Goal: Task Accomplishment & Management: Manage account settings

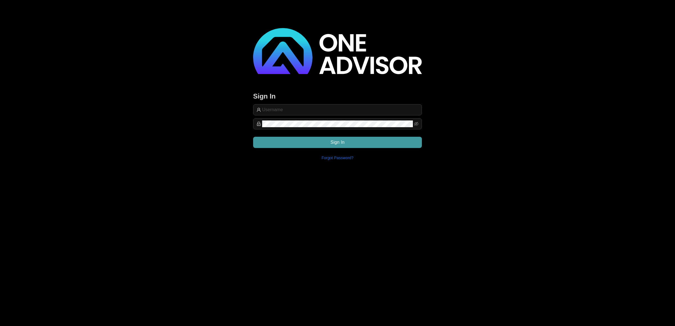
type input "[EMAIL_ADDRESS][DOMAIN_NAME]"
click at [375, 147] on button "Sign In" at bounding box center [337, 142] width 169 height 11
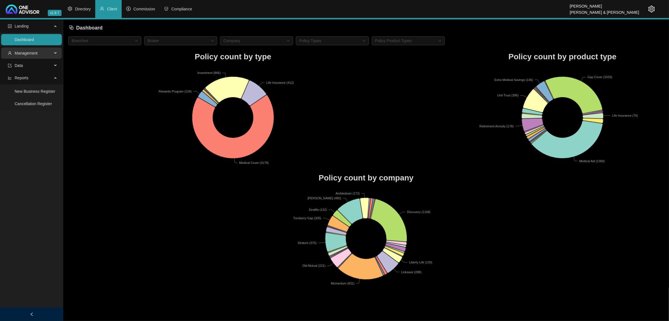
click at [30, 57] on span "Management" at bounding box center [30, 53] width 44 height 11
click at [27, 67] on link "Clients" at bounding box center [21, 66] width 12 height 4
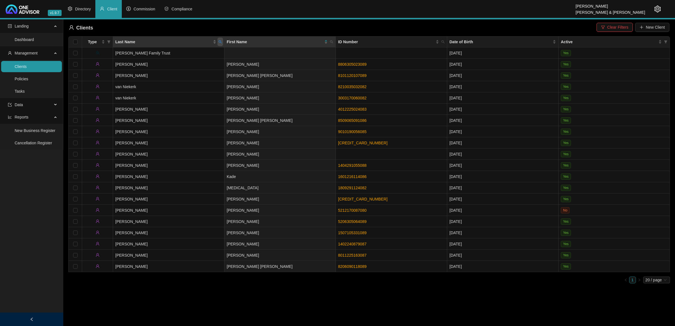
click at [219, 42] on icon "search" at bounding box center [219, 41] width 3 height 3
type input "ARMOUR"
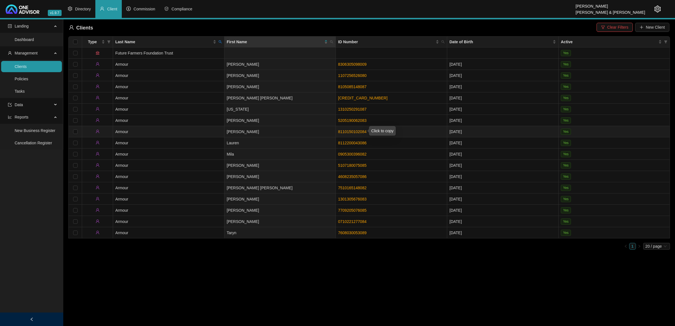
click at [344, 131] on link "8110150102084" at bounding box center [352, 132] width 28 height 4
click at [218, 41] on icon "search" at bounding box center [219, 41] width 3 height 3
click at [188, 56] on input "ARMOUR" at bounding box center [194, 53] width 53 height 9
click at [202, 62] on button "Reset" at bounding box center [207, 64] width 25 height 7
click at [194, 55] on input "text" at bounding box center [194, 53] width 53 height 9
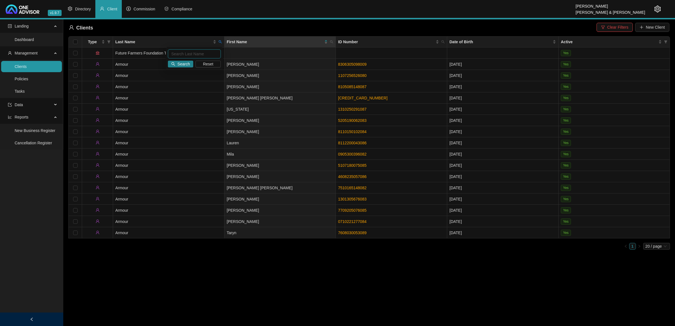
paste input "Mbanjwa"
type input "Mbanjwa"
click at [182, 63] on span "Search" at bounding box center [183, 64] width 12 height 6
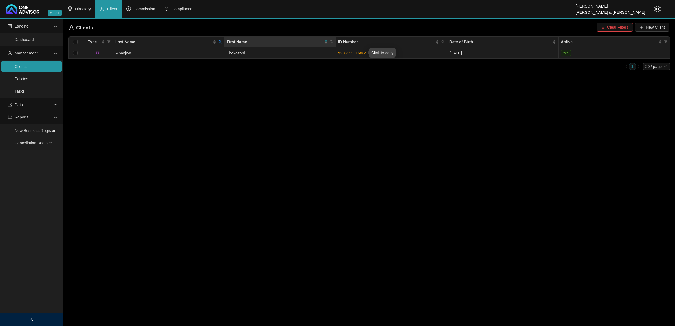
click at [366, 52] on link "9206115516084" at bounding box center [352, 53] width 28 height 4
click at [315, 53] on td "Thokozani" at bounding box center [279, 53] width 111 height 11
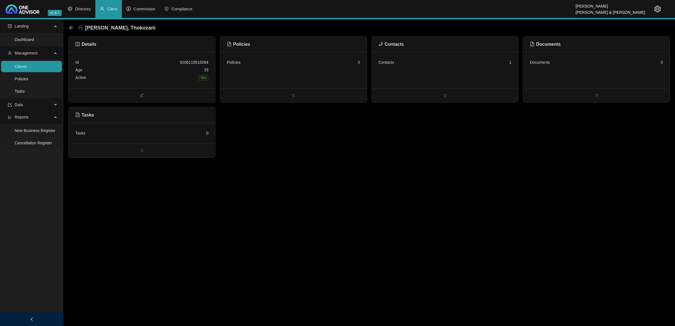
click at [339, 73] on div "Policies 3" at bounding box center [293, 70] width 146 height 37
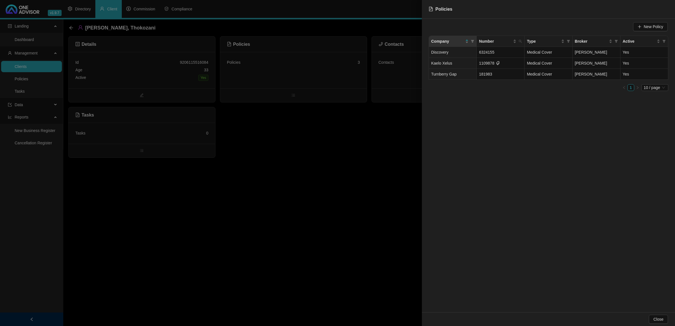
click at [318, 195] on div at bounding box center [337, 163] width 675 height 326
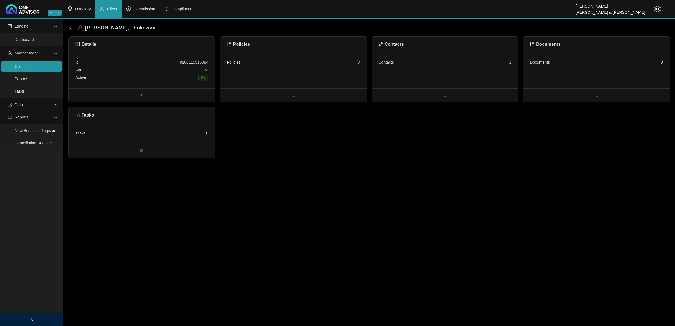
click at [434, 63] on div "Contacts 1" at bounding box center [444, 63] width 133 height 8
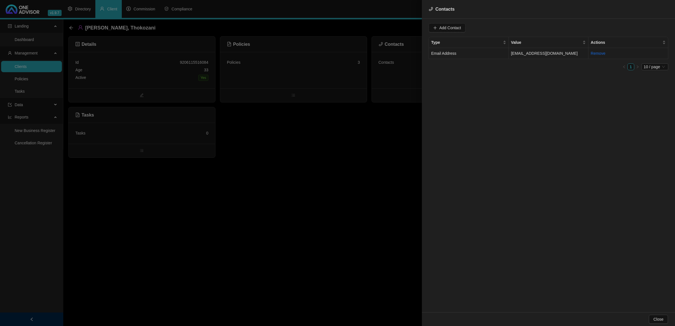
click at [488, 56] on td "Email Address" at bounding box center [469, 53] width 80 height 11
drag, startPoint x: 489, startPoint y: 30, endPoint x: 377, endPoint y: 31, distance: 111.9
click at [377, 31] on div "Contacts Value [EMAIL_ADDRESS][DOMAIN_NAME] Type Email Address Cancel Update Co…" at bounding box center [337, 163] width 675 height 326
click at [292, 166] on div at bounding box center [337, 163] width 675 height 326
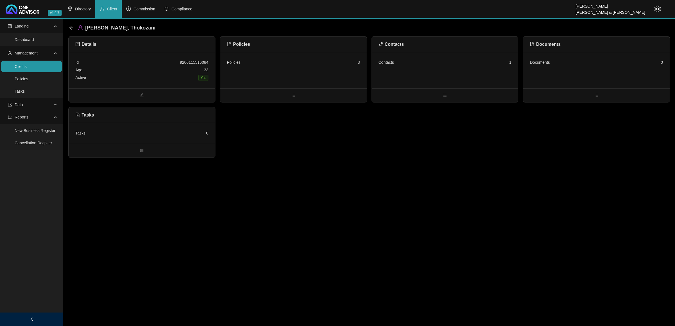
click at [404, 63] on div "Contacts 1" at bounding box center [444, 63] width 133 height 8
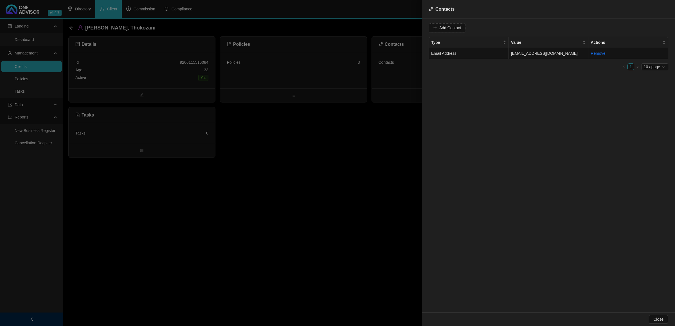
click at [404, 63] on div at bounding box center [337, 163] width 675 height 326
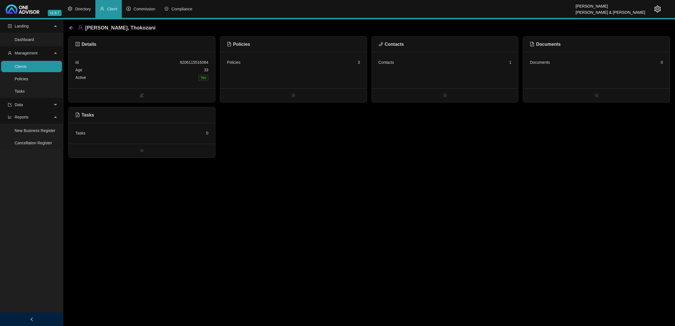
click at [412, 57] on div "Contacts 1" at bounding box center [445, 70] width 146 height 37
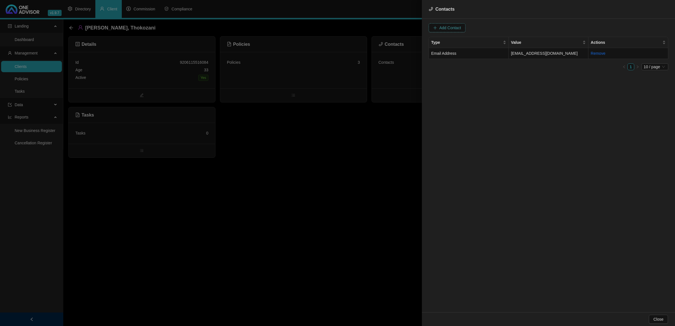
click at [446, 28] on span "Add Contact" at bounding box center [450, 28] width 22 height 6
drag, startPoint x: 523, startPoint y: 30, endPoint x: 521, endPoint y: 33, distance: 4.1
click at [523, 30] on span at bounding box center [535, 28] width 35 height 8
type input "0738035301"
click at [520, 58] on div "Primary Cellphone Number" at bounding box center [530, 57] width 33 height 6
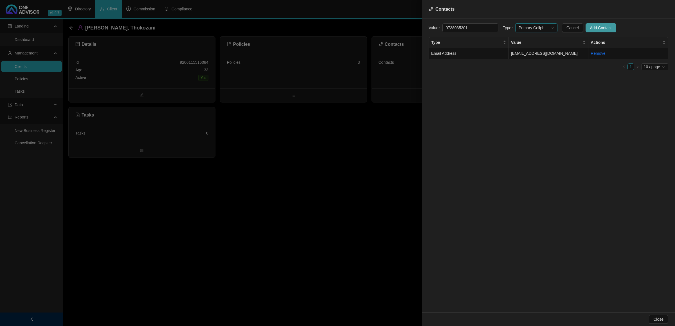
click at [590, 28] on span "Add Contact" at bounding box center [601, 28] width 22 height 6
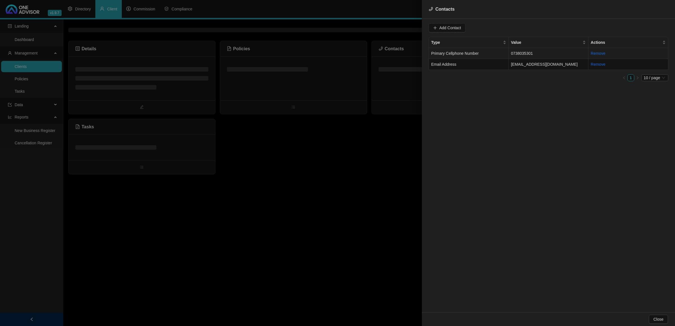
click at [484, 54] on td "Primary Cellphone Number" at bounding box center [469, 53] width 80 height 11
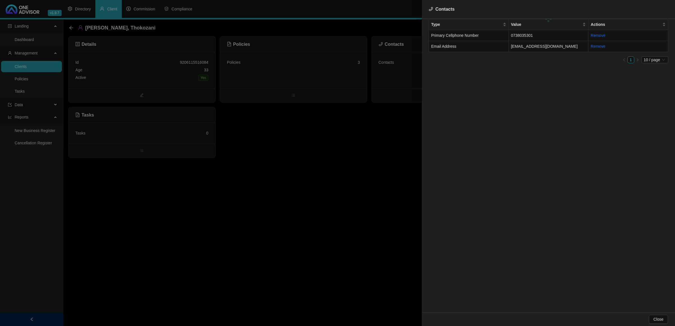
click at [472, 67] on div "Type Value Actions Primary Cellphone Number [PHONE_NUMBER] Remove Email Address…" at bounding box center [549, 43] width 240 height 49
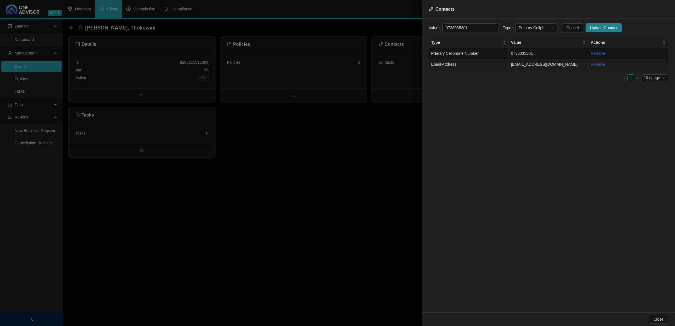
click at [470, 63] on td "Email Address" at bounding box center [469, 64] width 80 height 11
click at [520, 30] on span "Email Address" at bounding box center [535, 28] width 35 height 8
click at [534, 63] on div "Primary Email Address" at bounding box center [530, 66] width 33 height 6
click at [593, 30] on span "Update Contact" at bounding box center [603, 28] width 27 height 6
click at [306, 168] on div at bounding box center [337, 163] width 675 height 326
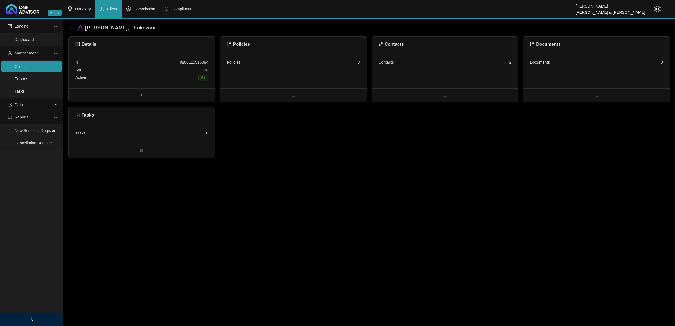
click at [69, 28] on icon "arrow-left" at bounding box center [71, 28] width 4 height 4
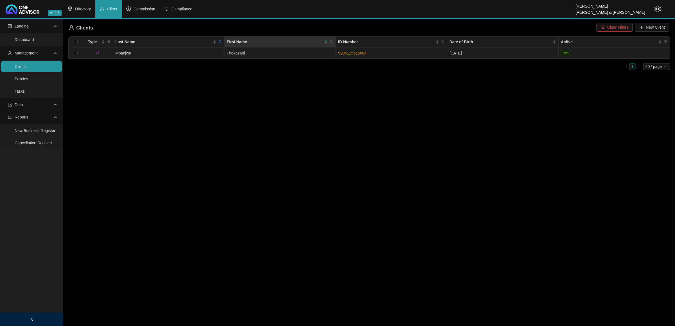
click at [167, 54] on td "Mbanjwa" at bounding box center [168, 53] width 111 height 11
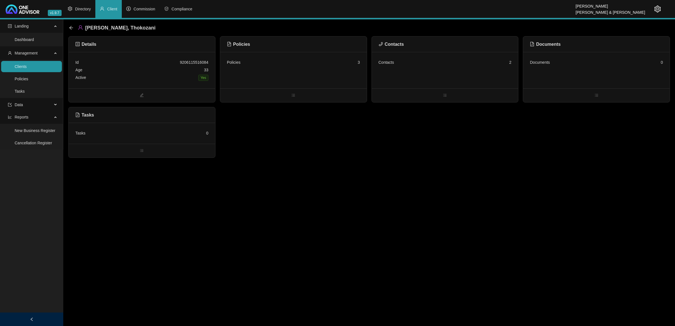
click at [428, 75] on div "Contacts 2" at bounding box center [445, 70] width 146 height 37
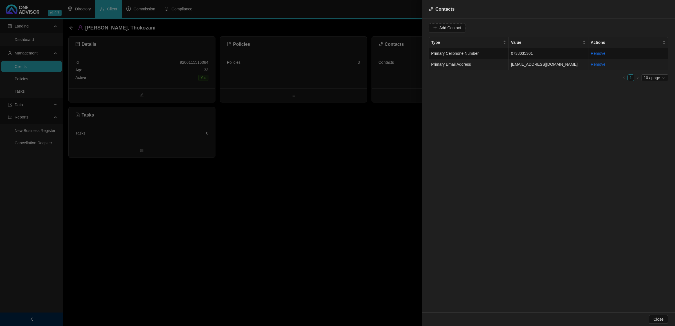
click at [471, 63] on td "Primary Email Address" at bounding box center [469, 64] width 80 height 11
drag, startPoint x: 491, startPoint y: 29, endPoint x: 362, endPoint y: 21, distance: 130.1
click at [362, 21] on div "Contacts Value [EMAIL_ADDRESS][DOMAIN_NAME] Type Primary Email Address Cancel U…" at bounding box center [337, 163] width 675 height 326
click at [487, 27] on input "[EMAIL_ADDRESS][DOMAIN_NAME]" at bounding box center [470, 27] width 56 height 9
click at [490, 28] on input "[EMAIL_ADDRESS][DOMAIN_NAME]" at bounding box center [470, 27] width 56 height 9
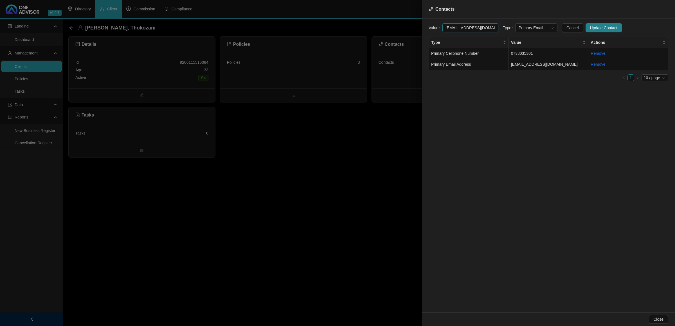
drag, startPoint x: 490, startPoint y: 28, endPoint x: 416, endPoint y: 28, distance: 74.2
click at [416, 28] on div "Contacts Value [EMAIL_ADDRESS][DOMAIN_NAME] Type Primary Email Address Cancel U…" at bounding box center [337, 163] width 675 height 326
click at [487, 56] on td "Primary Cellphone Number" at bounding box center [469, 53] width 80 height 11
drag, startPoint x: 475, startPoint y: 27, endPoint x: 415, endPoint y: 29, distance: 60.5
click at [415, 29] on div "Contacts Value [PHONE_NUMBER] Type Primary Cellphone Number Cancel Update Conta…" at bounding box center [337, 163] width 675 height 326
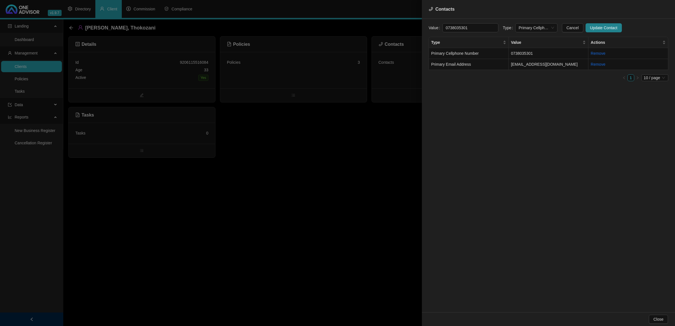
click at [345, 158] on div at bounding box center [337, 163] width 675 height 326
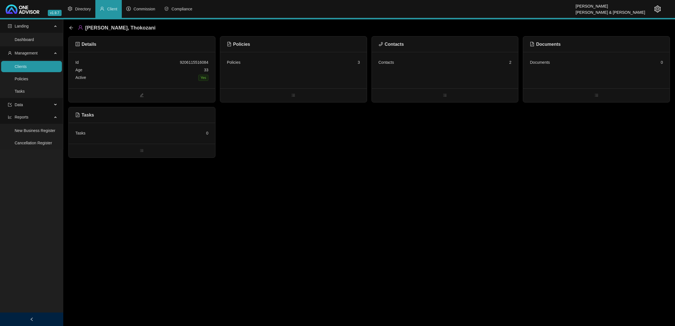
click at [118, 82] on div "Id 9206115516084 Age [DEMOGRAPHIC_DATA] Active Yes" at bounding box center [142, 70] width 146 height 37
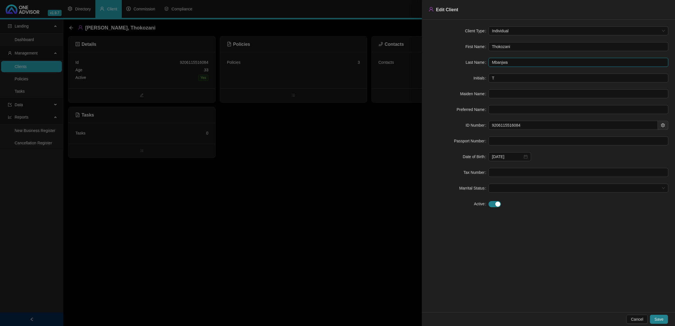
drag, startPoint x: 521, startPoint y: 62, endPoint x: 467, endPoint y: 63, distance: 54.0
click at [467, 63] on div "Last Name [PERSON_NAME]" at bounding box center [549, 62] width 240 height 9
drag, startPoint x: 526, startPoint y: 49, endPoint x: 437, endPoint y: 49, distance: 88.9
click at [437, 49] on div "First Name [PERSON_NAME]" at bounding box center [549, 46] width 240 height 9
click at [478, 129] on form "Client Type Individual First Name Thokozani Last Name Mbanjwa Initials T Maiden…" at bounding box center [549, 117] width 240 height 182
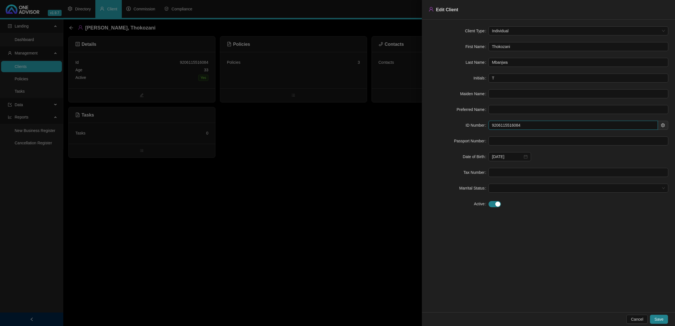
drag, startPoint x: 527, startPoint y: 127, endPoint x: 474, endPoint y: 128, distance: 53.7
click at [474, 128] on div "ID Number 9206115516084" at bounding box center [549, 125] width 240 height 9
drag, startPoint x: 328, startPoint y: 68, endPoint x: 337, endPoint y: 68, distance: 9.0
click at [328, 68] on div at bounding box center [337, 163] width 675 height 326
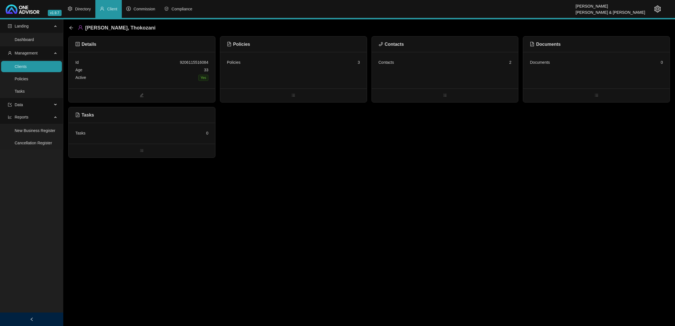
click at [391, 66] on div "Contacts 2" at bounding box center [445, 70] width 146 height 37
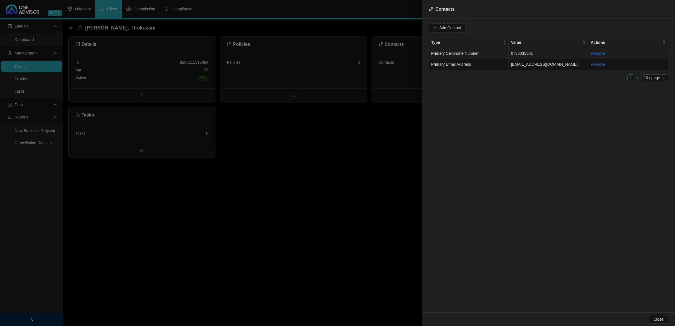
click at [482, 54] on td "Primary Cellphone Number" at bounding box center [469, 53] width 80 height 11
drag, startPoint x: 467, startPoint y: 28, endPoint x: 436, endPoint y: 28, distance: 30.4
click at [436, 28] on div "Value 0738035301" at bounding box center [464, 27] width 70 height 9
click at [258, 265] on div at bounding box center [337, 163] width 675 height 326
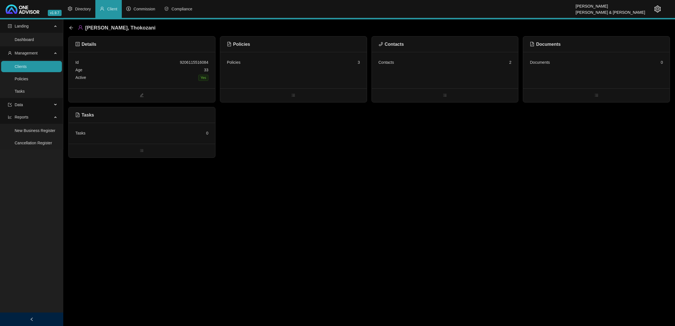
click at [435, 56] on div "Contacts 2" at bounding box center [445, 70] width 146 height 37
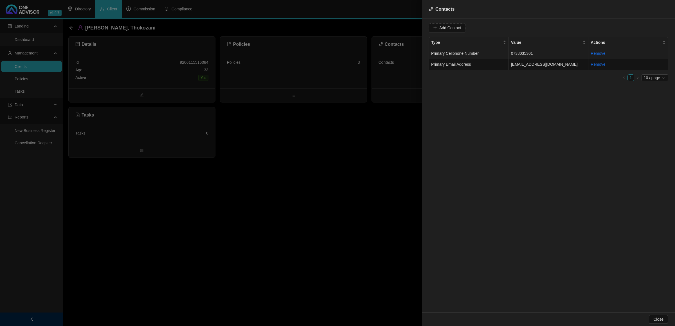
click at [498, 53] on td "Primary Cellphone Number" at bounding box center [469, 53] width 80 height 11
drag, startPoint x: 479, startPoint y: 27, endPoint x: 399, endPoint y: 26, distance: 80.1
click at [399, 26] on div "Contacts Value [PHONE_NUMBER] Type Primary Cellphone Number Cancel Update Conta…" at bounding box center [337, 163] width 675 height 326
click at [496, 64] on td "Primary Email Address" at bounding box center [469, 64] width 80 height 11
drag, startPoint x: 491, startPoint y: 31, endPoint x: 419, endPoint y: 30, distance: 71.4
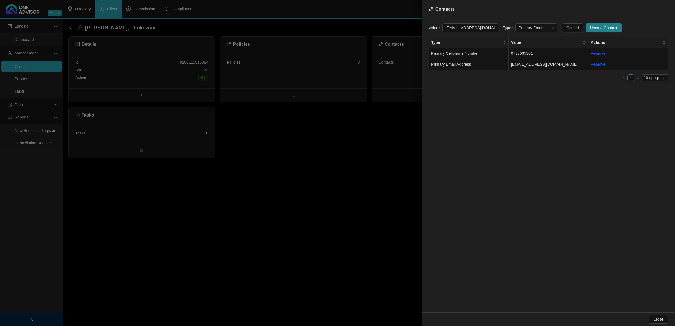
click at [419, 30] on div "Contacts Value [EMAIL_ADDRESS][DOMAIN_NAME] Type Primary Email Address Cancel U…" at bounding box center [337, 163] width 675 height 326
click at [317, 165] on div at bounding box center [337, 163] width 675 height 326
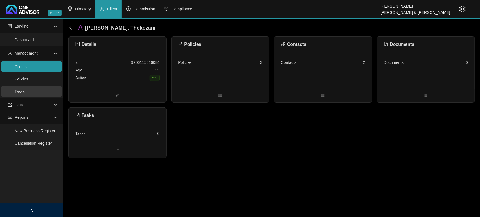
click at [25, 91] on link "Tasks" at bounding box center [20, 91] width 10 height 4
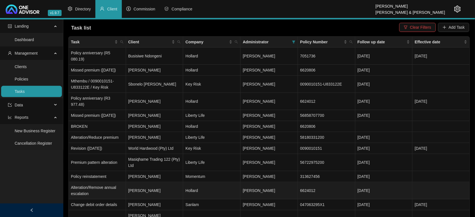
click at [158, 190] on td "[PERSON_NAME]" at bounding box center [154, 190] width 57 height 17
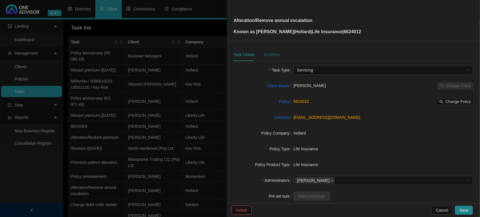
click at [272, 57] on div "Workflow" at bounding box center [272, 54] width 16 height 6
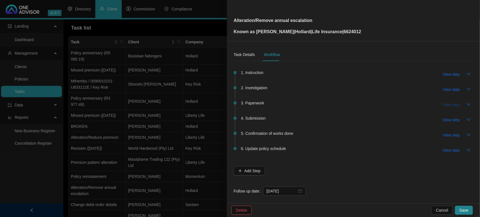
click at [449, 104] on span "View step" at bounding box center [451, 105] width 17 height 6
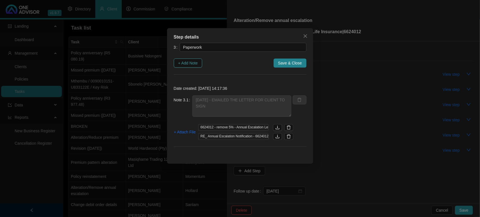
click at [191, 62] on span "+ Add Note" at bounding box center [188, 63] width 20 height 6
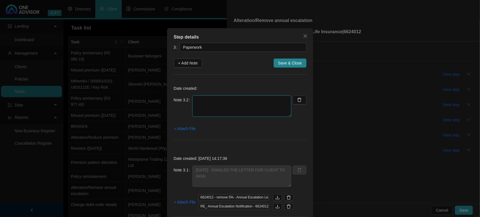
click at [223, 110] on textarea at bounding box center [241, 105] width 99 height 21
click at [190, 130] on span "+ Attach File" at bounding box center [185, 128] width 22 height 6
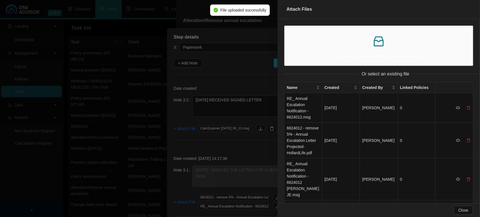
click at [378, 48] on div "Drag & drop files here or click to upload" at bounding box center [378, 46] width 179 height 30
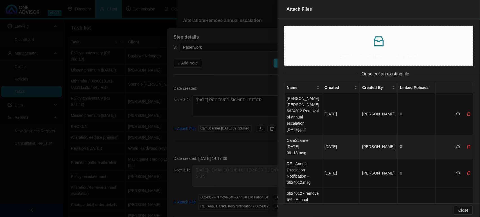
click at [298, 138] on td "CamScanner [DATE] 09_13.msg" at bounding box center [304, 146] width 38 height 23
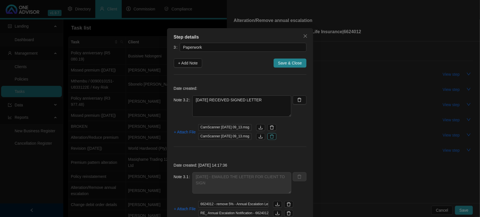
click at [274, 138] on icon "delete" at bounding box center [272, 136] width 4 height 4
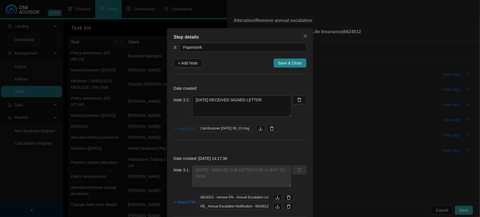
click at [180, 130] on span "+ Attach File" at bounding box center [185, 128] width 22 height 6
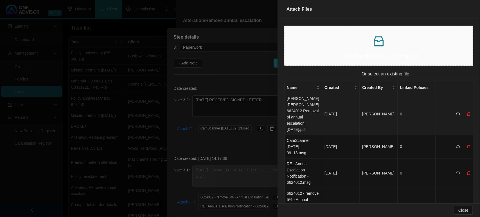
click at [300, 115] on td "[PERSON_NAME] [PERSON_NAME] 6624012 Removal of annual escalation [DATE].pdf" at bounding box center [304, 114] width 38 height 42
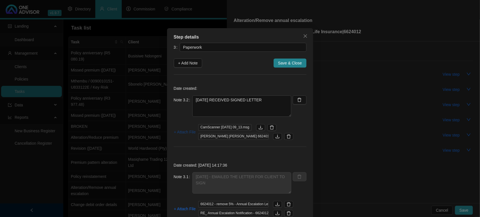
click at [182, 131] on span "+ Attach File" at bounding box center [185, 132] width 22 height 6
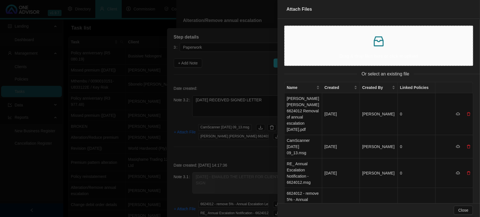
click at [233, 117] on div at bounding box center [240, 108] width 480 height 217
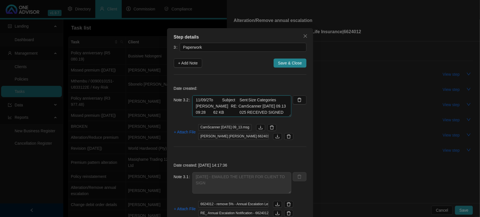
drag, startPoint x: 274, startPoint y: 113, endPoint x: 195, endPoint y: 96, distance: 80.4
click at [195, 96] on textarea "11/09/2To Subject Sent Size Categories [PERSON_NAME] RE: CamScanner [DATE] 09.1…" at bounding box center [241, 105] width 99 height 21
type textarea "1"
type textarea "[DATE] RECEIVED SIGNED LETTER / LET THE CLIENT KNOW I AM SENDING IT IN FOR PROC…"
click at [187, 129] on span "+ Attach File" at bounding box center [185, 132] width 22 height 6
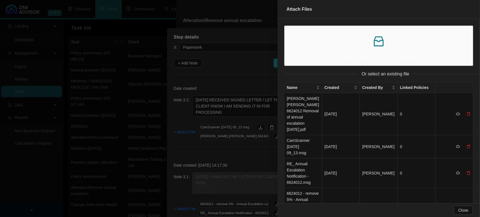
click at [351, 44] on p at bounding box center [378, 41] width 179 height 13
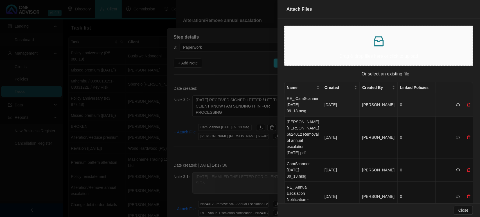
click at [308, 107] on td "RE_ CamScanner [DATE] 09_13.msg" at bounding box center [304, 104] width 38 height 23
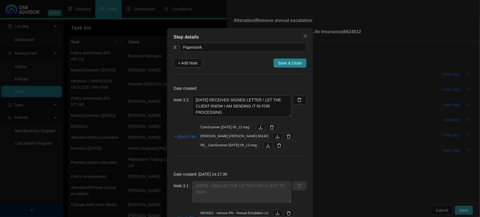
click at [294, 63] on span "Save & Close" at bounding box center [290, 63] width 24 height 6
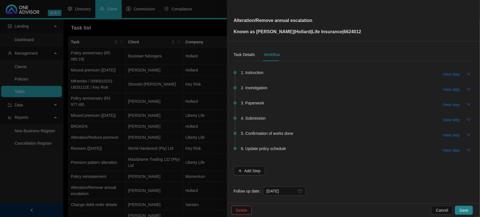
scroll to position [6, 0]
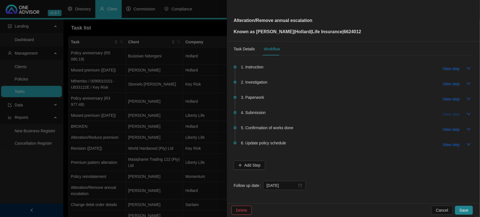
click at [446, 112] on span "View step" at bounding box center [451, 114] width 17 height 6
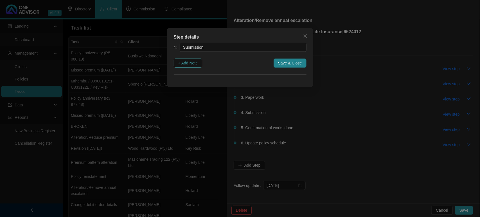
click at [187, 61] on span "+ Add Note" at bounding box center [188, 63] width 20 height 6
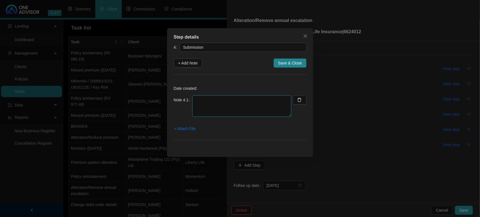
click at [225, 110] on textarea at bounding box center [241, 105] width 99 height 21
type textarea "[DATE] EMAILED REQUEST IN"
click at [182, 129] on span "+ Attach File" at bounding box center [185, 128] width 22 height 6
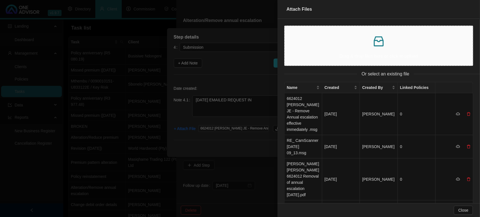
click at [201, 136] on div at bounding box center [240, 108] width 480 height 217
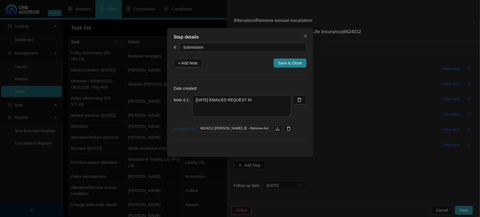
click at [190, 129] on span "+ Attach File" at bounding box center [185, 128] width 22 height 6
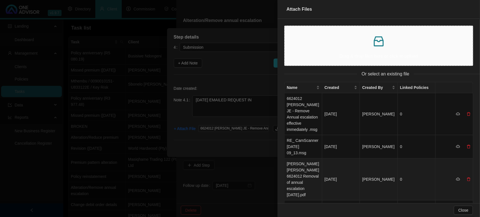
click at [307, 174] on td "[PERSON_NAME] [PERSON_NAME] 6624012 Removal of annual escalation [DATE].pdf" at bounding box center [304, 179] width 38 height 42
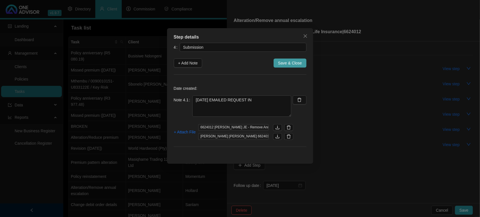
click at [291, 64] on span "Save & Close" at bounding box center [290, 63] width 24 height 6
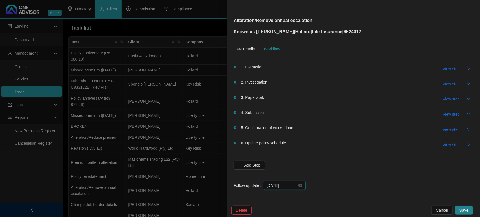
click at [275, 186] on input "[DATE]" at bounding box center [282, 185] width 31 height 6
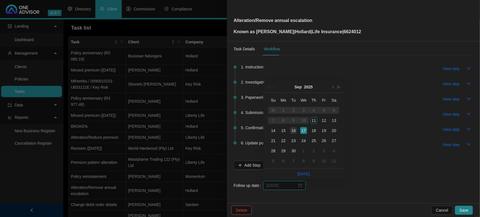
type input "[DATE]"
click at [293, 131] on div "16" at bounding box center [293, 130] width 7 height 7
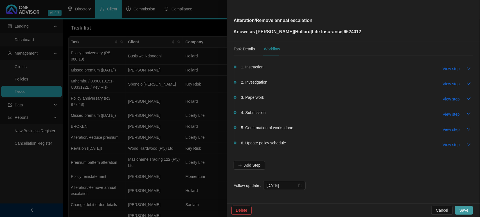
click at [468, 210] on span "Save" at bounding box center [463, 210] width 9 height 6
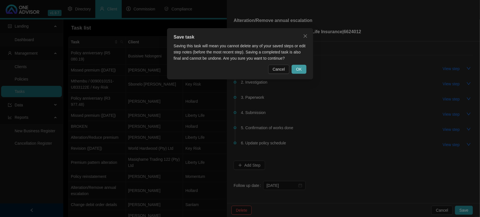
click at [300, 68] on span "OK" at bounding box center [299, 69] width 6 height 6
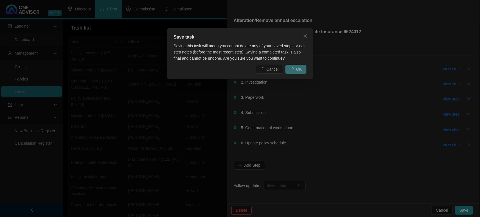
scroll to position [0, 0]
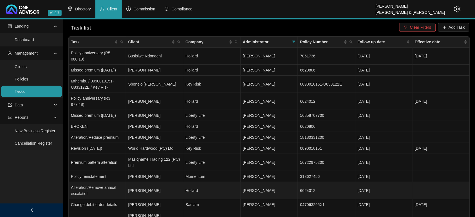
click at [124, 186] on td "Alteration/Remove annual escalation" at bounding box center [97, 190] width 57 height 17
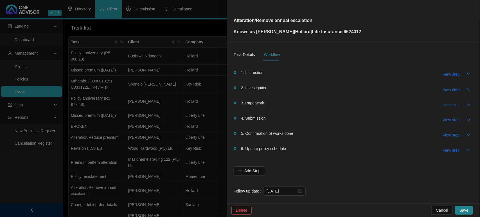
click at [443, 102] on span "View step" at bounding box center [451, 105] width 17 height 6
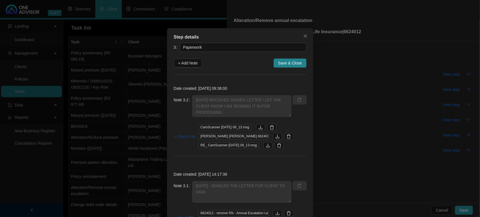
click at [187, 137] on span "+ Attach File" at bounding box center [185, 136] width 22 height 6
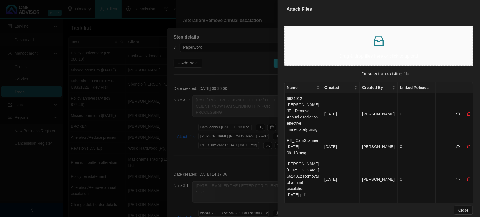
click at [340, 47] on p at bounding box center [378, 41] width 179 height 13
click at [228, 162] on div at bounding box center [240, 108] width 480 height 217
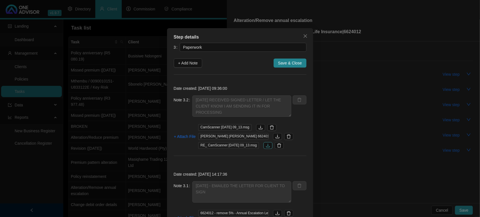
click at [270, 145] on icon "download" at bounding box center [268, 145] width 4 height 4
click at [177, 137] on span "+ Attach File" at bounding box center [185, 136] width 22 height 6
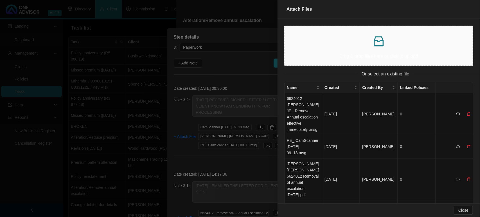
click at [170, 150] on div at bounding box center [240, 108] width 480 height 217
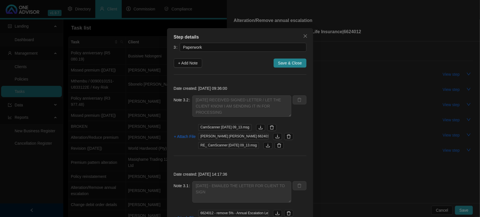
click at [289, 63] on span "Save & Close" at bounding box center [290, 63] width 24 height 6
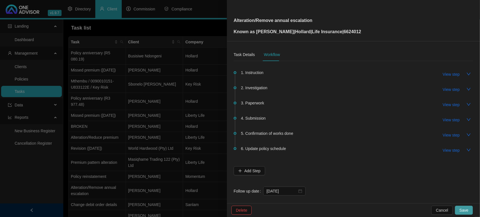
click at [468, 208] on span "Save" at bounding box center [463, 210] width 9 height 6
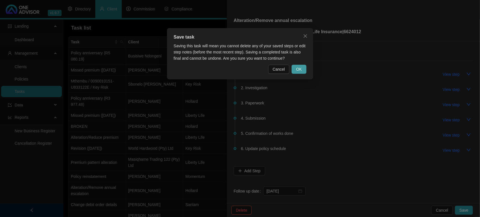
click at [301, 69] on span "OK" at bounding box center [299, 69] width 6 height 6
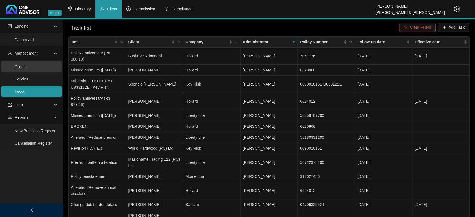
click at [27, 64] on link "Clients" at bounding box center [21, 66] width 12 height 4
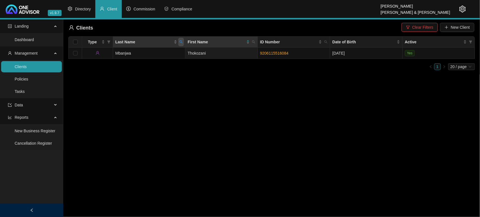
click at [183, 44] on span "Last Name" at bounding box center [181, 42] width 6 height 8
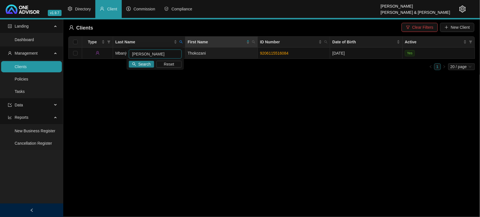
type input "[PERSON_NAME]"
drag, startPoint x: 134, startPoint y: 58, endPoint x: 127, endPoint y: 75, distance: 18.5
click at [123, 79] on main "Landing Dashboard Management Clients Policies Tasks Data Reports New Business R…" at bounding box center [240, 117] width 480 height 197
click at [133, 66] on ul "1 20 / page" at bounding box center [271, 66] width 407 height 7
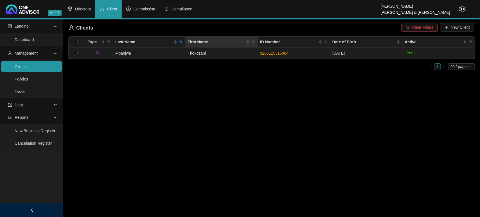
click at [137, 55] on td "Mbanjwa" at bounding box center [149, 53] width 72 height 11
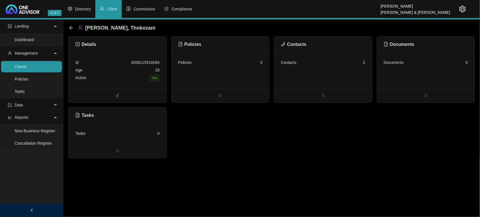
click at [27, 67] on link "Clients" at bounding box center [21, 66] width 12 height 4
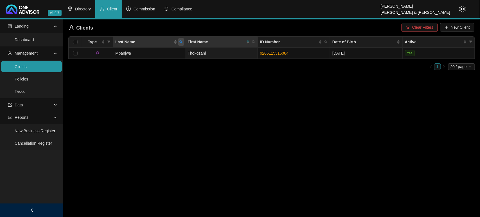
click at [183, 40] on icon "search" at bounding box center [180, 41] width 3 height 3
type input "[PERSON_NAME]"
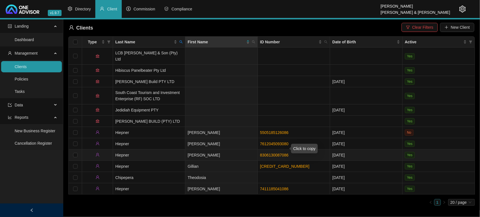
click at [261, 153] on link "8306130087086" at bounding box center [274, 155] width 28 height 4
click at [26, 69] on link "Clients" at bounding box center [21, 66] width 12 height 4
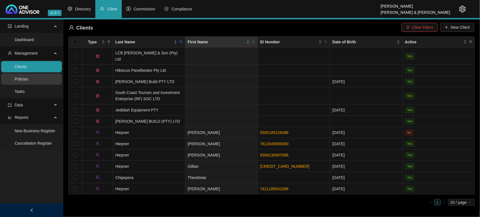
click at [27, 78] on link "Policies" at bounding box center [21, 79] width 13 height 4
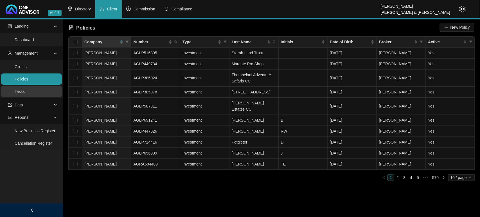
click at [25, 89] on link "Tasks" at bounding box center [20, 91] width 10 height 4
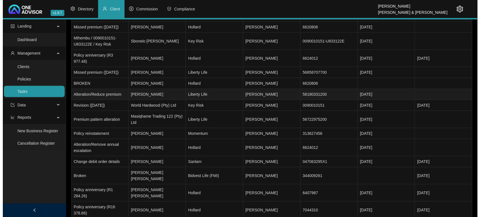
scroll to position [70, 0]
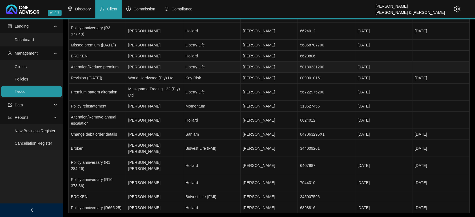
click at [168, 69] on td "[PERSON_NAME]" at bounding box center [154, 67] width 57 height 11
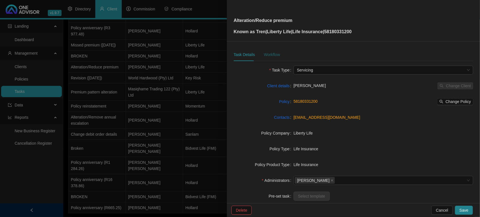
click at [268, 54] on div "Workflow" at bounding box center [272, 54] width 16 height 6
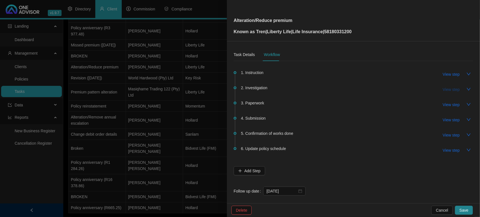
click at [443, 88] on span "View step" at bounding box center [451, 89] width 17 height 6
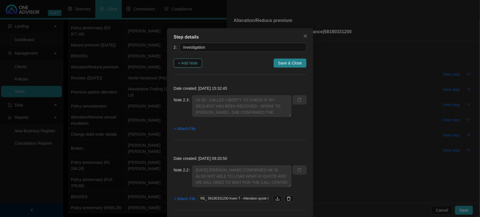
click at [193, 64] on span "+ Add Note" at bounding box center [188, 63] width 20 height 6
type textarea "15.26 - CALLED LIBERTY TO CHECK IF MY REQUEST HAS BEEN RECEIVED - SPOKE TO [PER…"
type textarea "[DATE] [PERSON_NAME] CONFIRMED HE IS ALSO NOT ABLE TO LOAD WHAT-IF QUOTE AND WE…"
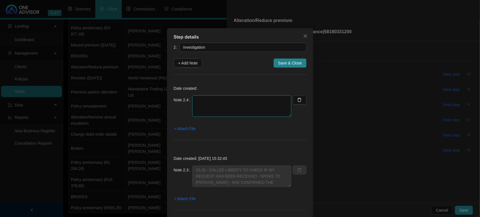
click at [213, 103] on textarea at bounding box center [241, 105] width 99 height 21
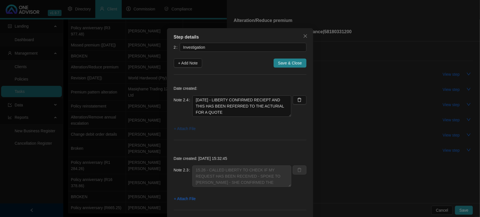
click at [174, 128] on span "+ Attach File" at bounding box center [185, 128] width 22 height 6
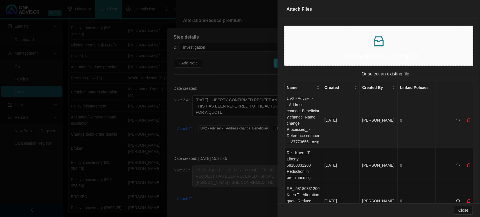
click at [304, 113] on td "UV2 - Adviser - _Address change_Beneficiary change_Name change Processed_ - Ref…" at bounding box center [304, 120] width 38 height 54
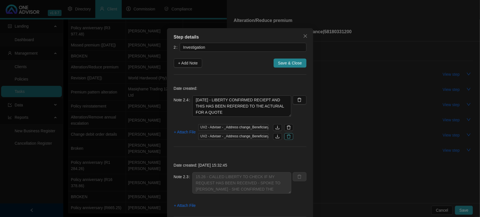
click at [287, 136] on icon "delete" at bounding box center [289, 136] width 4 height 4
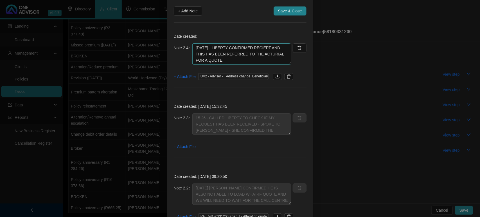
scroll to position [17, 0]
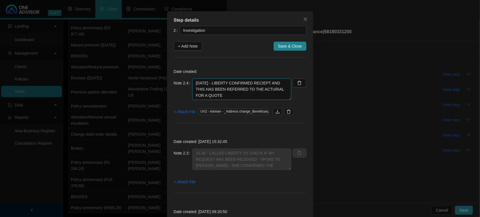
click at [220, 94] on textarea "[DATE] - LIBERTY CONFIRMED RECIEPT AND THIS HAS BEEN REFERRED TO THE ACTURIAL F…" at bounding box center [241, 88] width 99 height 21
click at [195, 87] on textarea "[DATE] - LIBERTY CONFIRMED RECIEPT AND THIS HAS BEEN REFERRED TO THE ACTURIAL F…" at bounding box center [241, 88] width 99 height 21
click at [207, 90] on textarea "[DATE] - LIBERTY CONFIRMED RECIEPT AND THIS HAS BEEN REFERRED TO THE ACTURIAL F…" at bounding box center [241, 88] width 99 height 21
paste textarea "Reference number [137773655]"
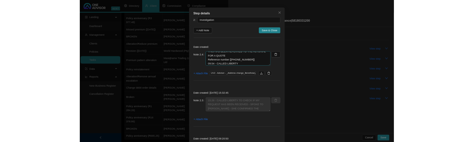
scroll to position [0, 0]
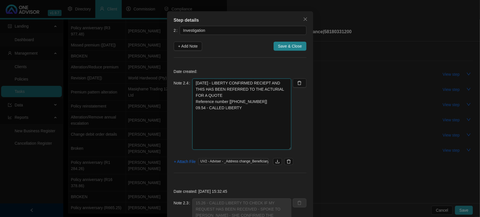
drag, startPoint x: 284, startPoint y: 98, endPoint x: 268, endPoint y: 148, distance: 52.5
click at [268, 148] on textarea "[DATE] - LIBERTY CONFIRMED RECIEPT AND THIS HAS BEEN REFERRED TO THE ACTURIAL F…" at bounding box center [241, 113] width 99 height 71
drag, startPoint x: 252, startPoint y: 20, endPoint x: 217, endPoint y: 21, distance: 35.4
click at [217, 21] on div "Step details" at bounding box center [240, 20] width 133 height 7
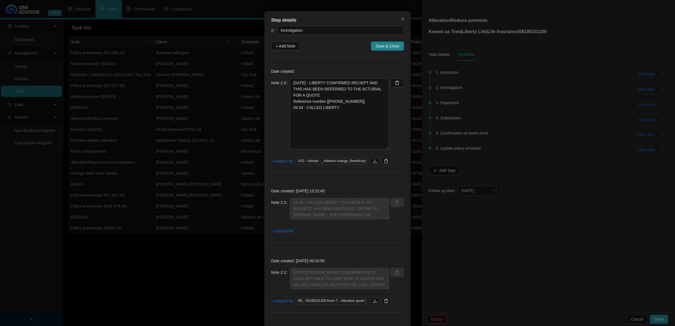
click at [458, 77] on div "Step details 2 Investigation + Add Note Save & Close Date created: Note 2.4 [DA…" at bounding box center [337, 163] width 675 height 326
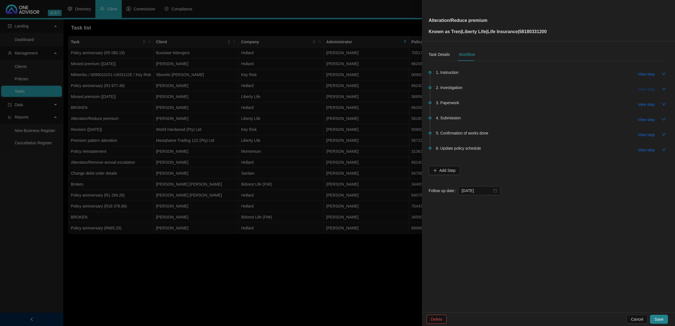
click at [643, 92] on span "View step" at bounding box center [646, 89] width 17 height 6
type textarea "15.26 - CALLED LIBERTY TO CHECK IF MY REQUEST HAS BEEN RECEIVED - SPOKE TO [PER…"
type textarea "[DATE] [PERSON_NAME] CONFIRMED HE IS ALSO NOT ABLE TO LOAD WHAT-IF QUOTE AND WE…"
type textarea "[DATE] - TRIED TO DO WHAT-IF QUOTE ON LINE - IT WOULDNT ALLOW ME - EMAILED LIBE…"
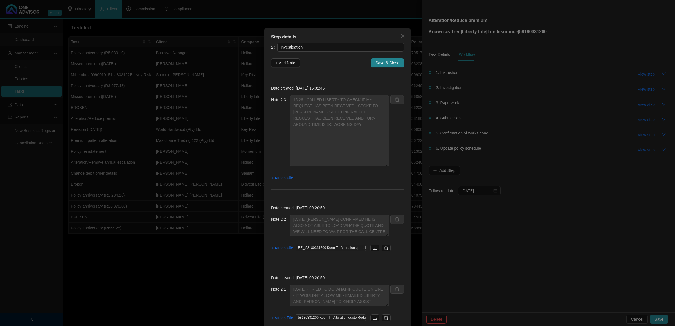
click at [481, 102] on div "Step details 2 Investigation + Add Note Save & Close Date created: [DATE] 15:32…" at bounding box center [337, 163] width 675 height 326
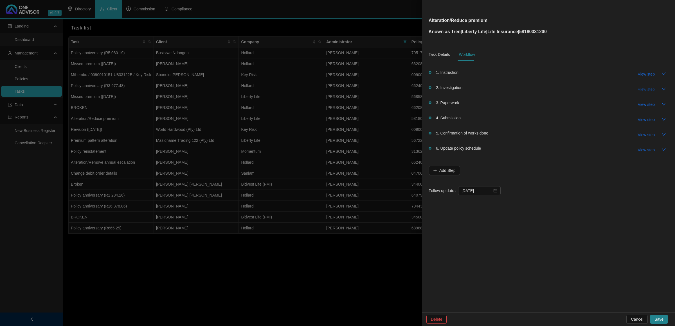
click at [645, 89] on span "View step" at bounding box center [646, 89] width 17 height 6
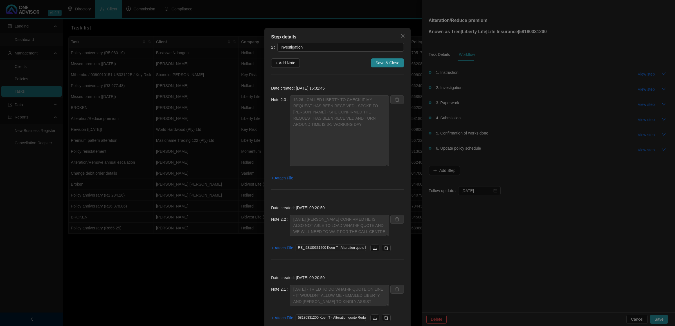
drag, startPoint x: 529, startPoint y: 132, endPoint x: 577, endPoint y: 128, distance: 48.2
click at [529, 134] on div "Step details 2 Investigation + Add Note Save & Close Date created: [DATE] 15:32…" at bounding box center [337, 163] width 675 height 326
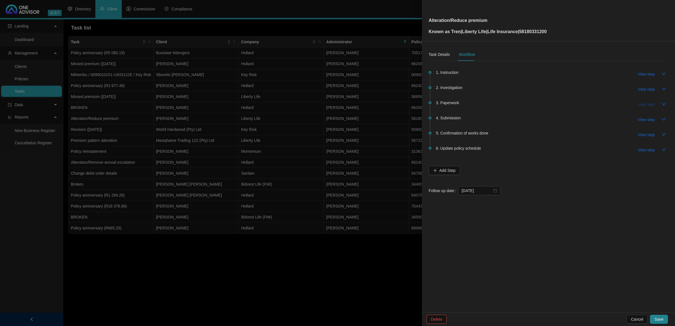
click at [642, 105] on span "View step" at bounding box center [646, 105] width 17 height 6
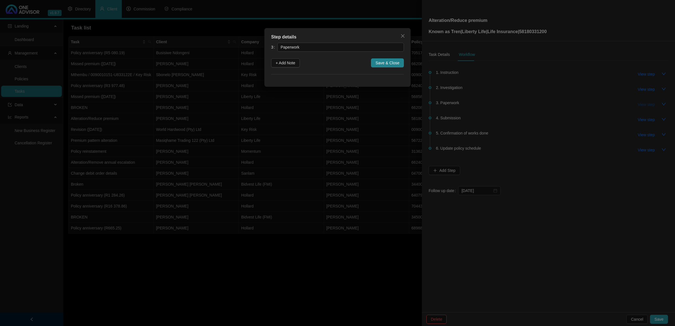
click at [642, 105] on div "Step details 3 Paperwork + Add Note Save & Close Cancel OK" at bounding box center [337, 163] width 675 height 326
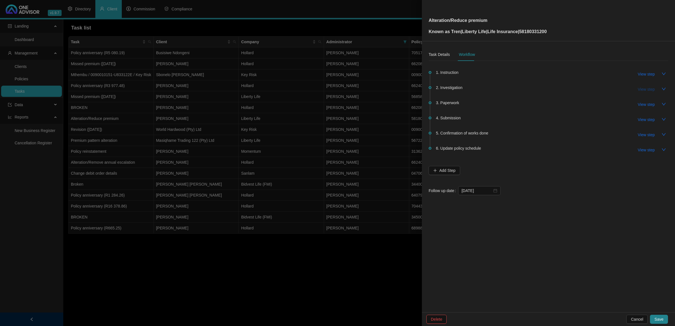
click at [645, 91] on span "View step" at bounding box center [646, 89] width 17 height 6
type input "Investigation"
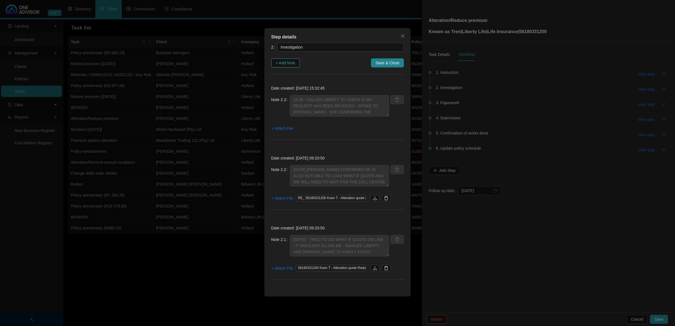
click at [290, 63] on span "+ Add Note" at bounding box center [286, 63] width 20 height 6
type textarea "15.26 - CALLED LIBERTY TO CHECK IF MY REQUEST HAS BEEN RECEIVED - SPOKE TO [PER…"
type textarea "[DATE] [PERSON_NAME] CONFIRMED HE IS ALSO NOT ABLE TO LOAD WHAT-IF QUOTE AND WE…"
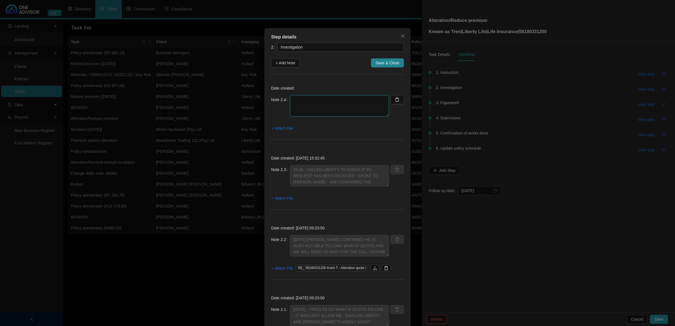
click at [343, 102] on textarea at bounding box center [339, 105] width 99 height 21
type textarea "BUHLE"
drag, startPoint x: 321, startPoint y: 103, endPoint x: 255, endPoint y: 103, distance: 66.4
click at [255, 103] on div "Step details 2 Investigation + Add Note Save & Close Date created: Note 2.4 BUH…" at bounding box center [337, 163] width 675 height 326
paste textarea "BUHLE"
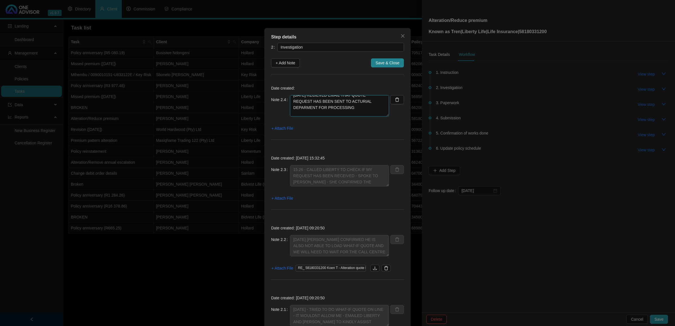
scroll to position [11, 0]
type textarea "[DATE] RECIEVED EMAIL THAT QUOTE REQUEST HAS BEEN SENT TO ACTURIAL DEPARMENT FO…"
click at [280, 130] on span "+ Attach File" at bounding box center [282, 128] width 22 height 6
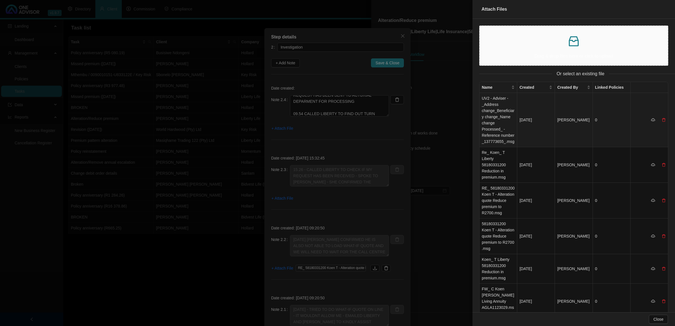
click at [491, 120] on td "UV2 - Adviser - _Address change_Beneficiary change_Name change Processed_ - Ref…" at bounding box center [498, 120] width 38 height 54
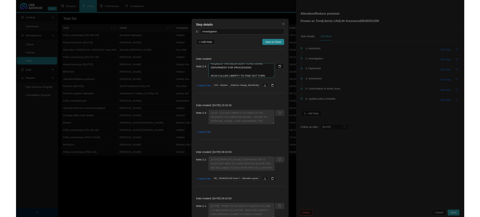
scroll to position [24, 0]
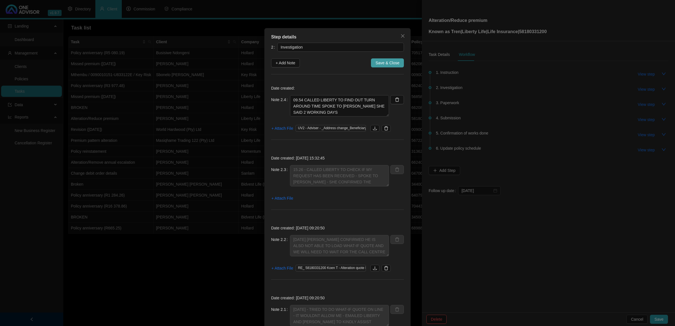
click at [384, 61] on span "Save & Close" at bounding box center [387, 63] width 24 height 6
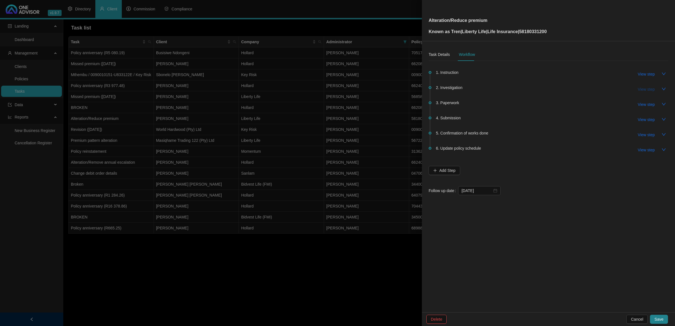
click at [643, 88] on span "View step" at bounding box center [646, 89] width 17 height 6
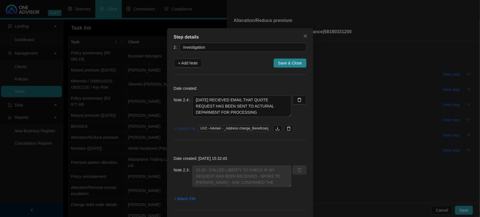
click at [181, 129] on span "+ Attach File" at bounding box center [185, 128] width 22 height 6
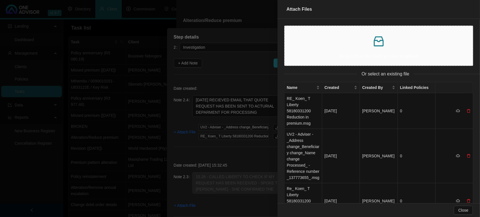
click at [242, 101] on div at bounding box center [240, 108] width 480 height 217
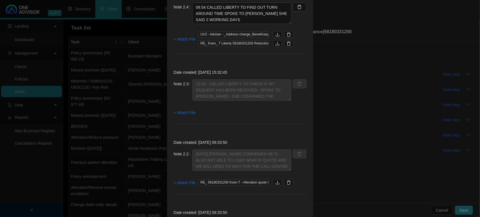
scroll to position [35, 0]
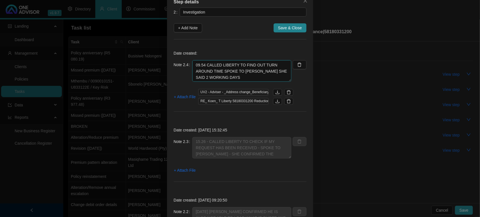
click at [229, 77] on textarea "[DATE] RECIEVED EMAIL THAT QUOTE REQUEST HAS BEEN SENT TO ACTURIAL DEPARMENT FO…" at bounding box center [241, 70] width 99 height 21
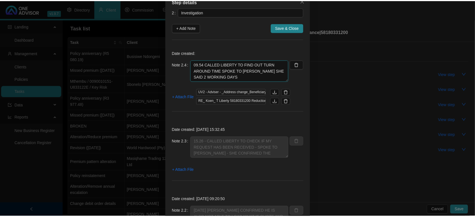
scroll to position [35, 0]
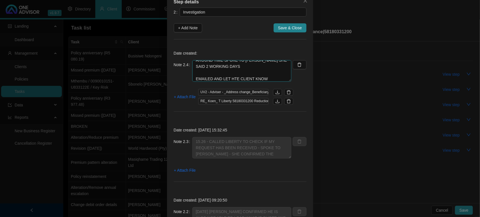
click at [231, 78] on textarea "[DATE] RECIEVED EMAIL THAT QUOTE REQUEST HAS BEEN SENT TO ACTURIAL DEPARMENT FO…" at bounding box center [241, 70] width 99 height 21
type textarea "[DATE] RECIEVED EMAIL THAT QUOTE REQUEST HAS BEEN SENT TO ACTURIAL DEPARMENT FO…"
click at [284, 28] on span "Save & Close" at bounding box center [290, 28] width 24 height 6
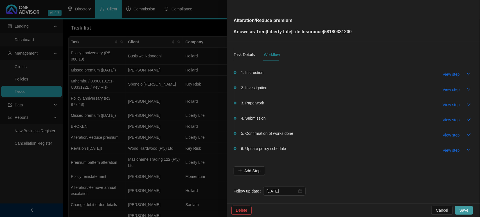
click at [472, 210] on button "Save" at bounding box center [464, 210] width 18 height 9
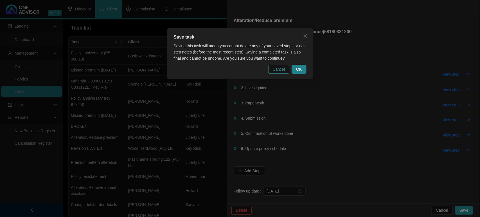
click at [285, 69] on span "Cancel" at bounding box center [279, 69] width 12 height 6
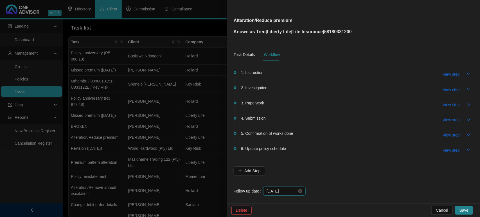
click at [287, 191] on input "[DATE]" at bounding box center [282, 191] width 31 height 6
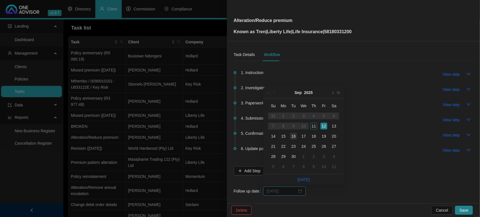
type input "[DATE]"
click at [292, 138] on div "16" at bounding box center [293, 136] width 7 height 7
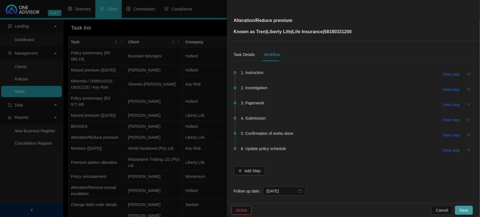
click at [468, 209] on button "Save" at bounding box center [464, 210] width 18 height 9
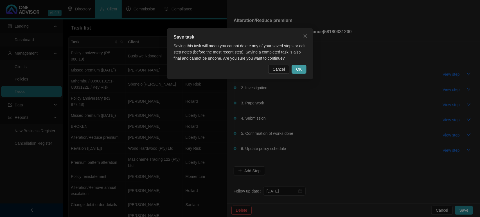
click at [303, 70] on button "OK" at bounding box center [299, 69] width 15 height 9
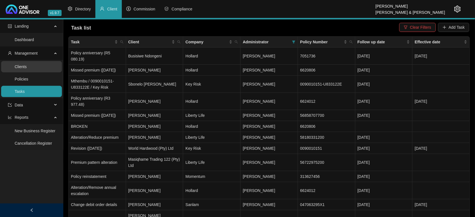
click at [22, 67] on link "Clients" at bounding box center [21, 66] width 12 height 4
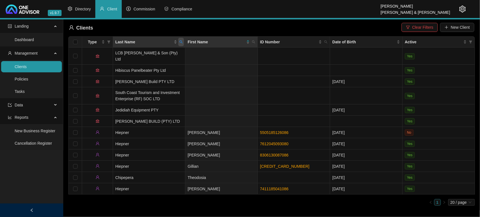
click at [181, 44] on span "Last Name" at bounding box center [181, 42] width 6 height 8
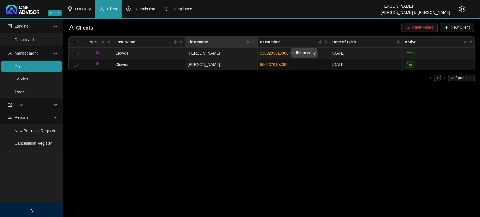
click at [269, 51] on link "9303295018088" at bounding box center [274, 53] width 28 height 4
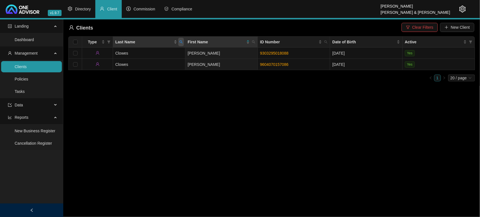
click at [181, 42] on icon "search" at bounding box center [181, 41] width 3 height 3
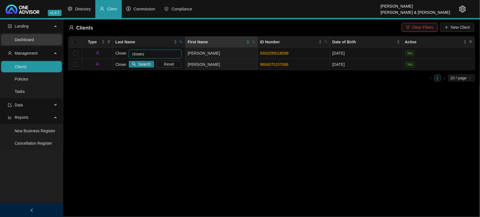
drag, startPoint x: 148, startPoint y: 53, endPoint x: 38, endPoint y: 44, distance: 110.1
click at [38, 44] on body "v1.9.7 [PERSON_NAME] & [PERSON_NAME] Directory Client Commission Compliance Lan…" at bounding box center [240, 108] width 480 height 217
type input "ARMOU"
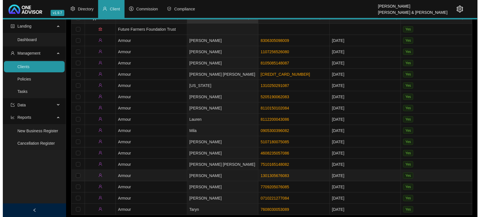
scroll to position [37, 0]
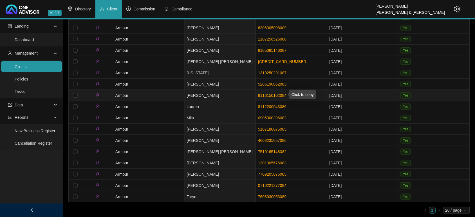
click at [278, 96] on link "8110150102084" at bounding box center [272, 95] width 28 height 4
click at [456, 8] on icon "setting" at bounding box center [457, 9] width 7 height 7
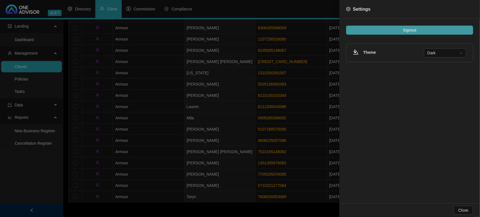
click at [404, 33] on span "Signout" at bounding box center [409, 30] width 13 height 6
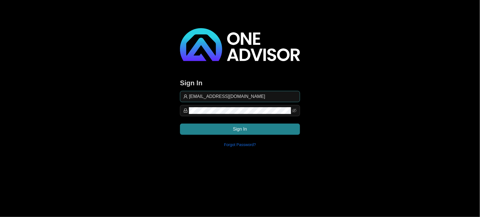
click at [269, 95] on input "[EMAIL_ADDRESS][DOMAIN_NAME]" at bounding box center [243, 96] width 108 height 7
type input "[EMAIL_ADDRESS][DOMAIN_NAME]"
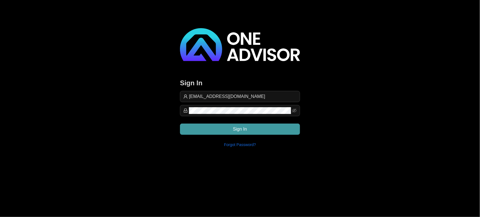
click at [273, 131] on button "Sign In" at bounding box center [240, 128] width 120 height 11
